Goal: Information Seeking & Learning: Learn about a topic

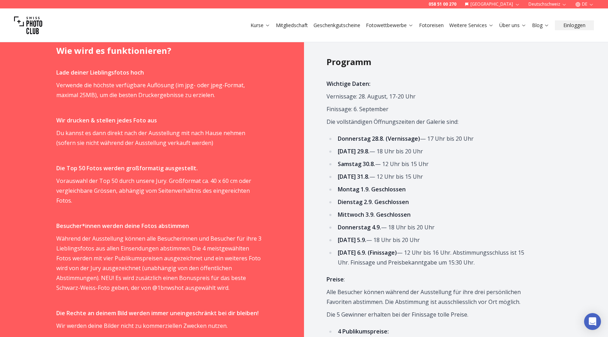
scroll to position [328, 0]
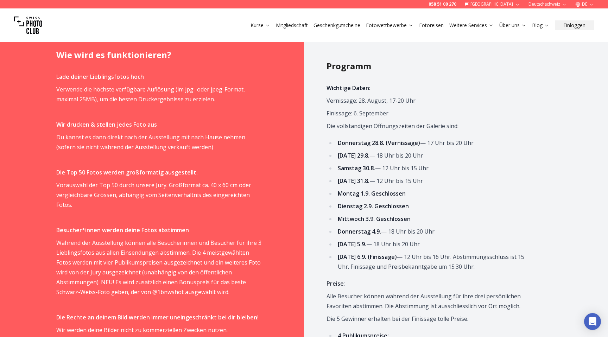
click at [218, 143] on p "Du kannst es dann direkt nach der Ausstellung mit nach Hause nehmen (sofern sie…" at bounding box center [159, 142] width 206 height 20
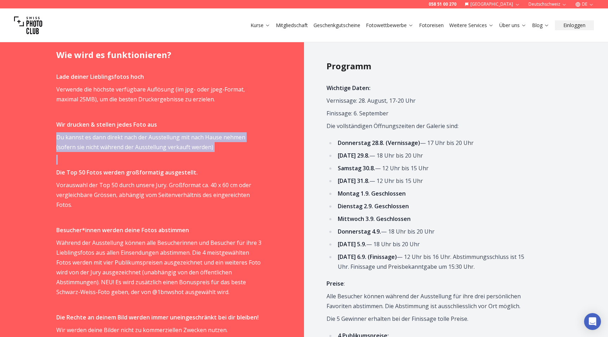
click at [218, 143] on p "Du kannst es dann direkt nach der Ausstellung mit nach Hause nehmen (sofern sie…" at bounding box center [159, 142] width 206 height 20
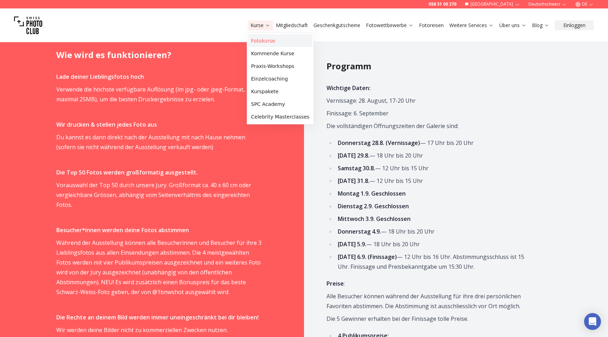
click at [262, 42] on link "Fotokurse" at bounding box center [280, 40] width 64 height 13
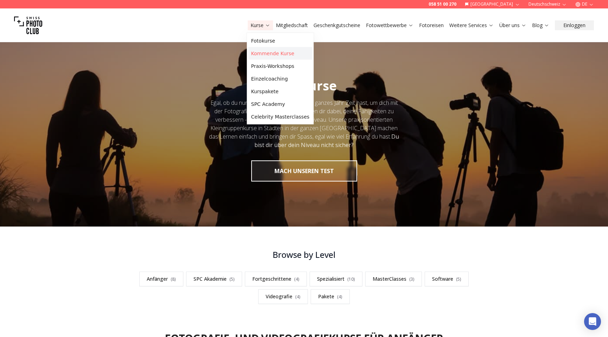
click at [262, 52] on link "Kommende Kurse" at bounding box center [280, 53] width 64 height 13
